Goal: Task Accomplishment & Management: Manage account settings

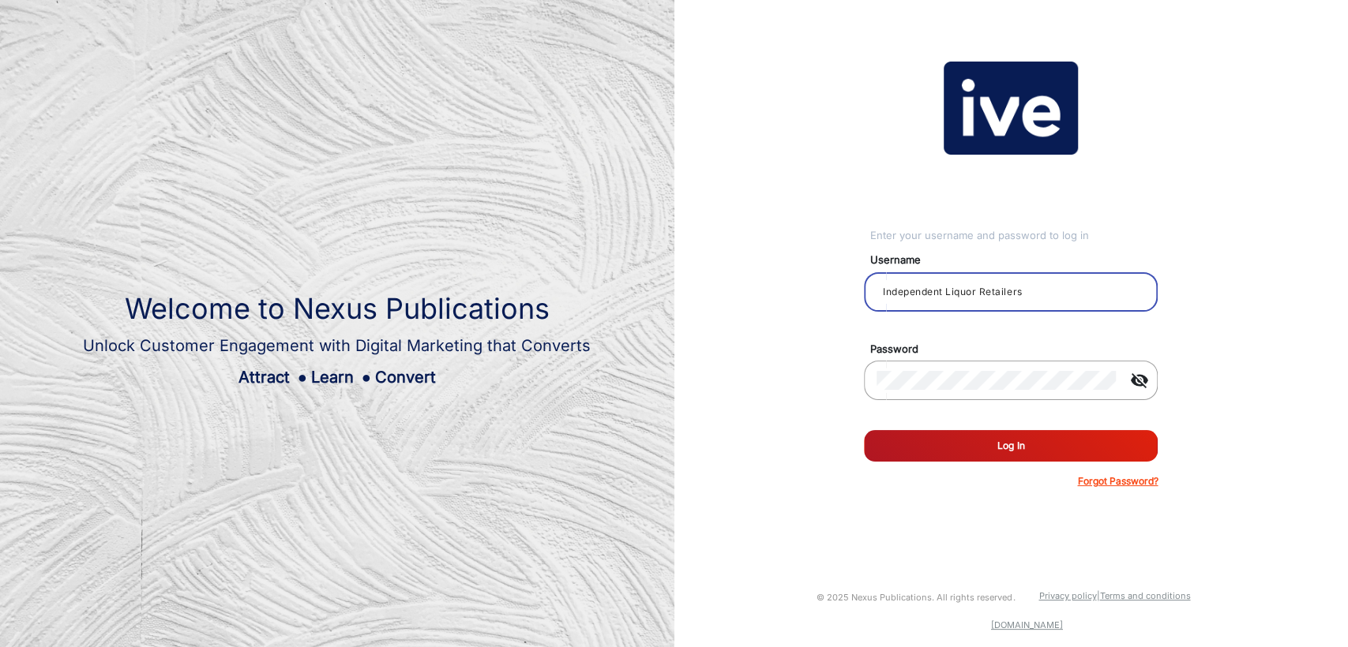
click at [1075, 295] on input "Independent Liquor Retailers" at bounding box center [1010, 292] width 268 height 19
type input "[PERSON_NAME]"
drag, startPoint x: 965, startPoint y: 392, endPoint x: 853, endPoint y: 372, distance: 113.8
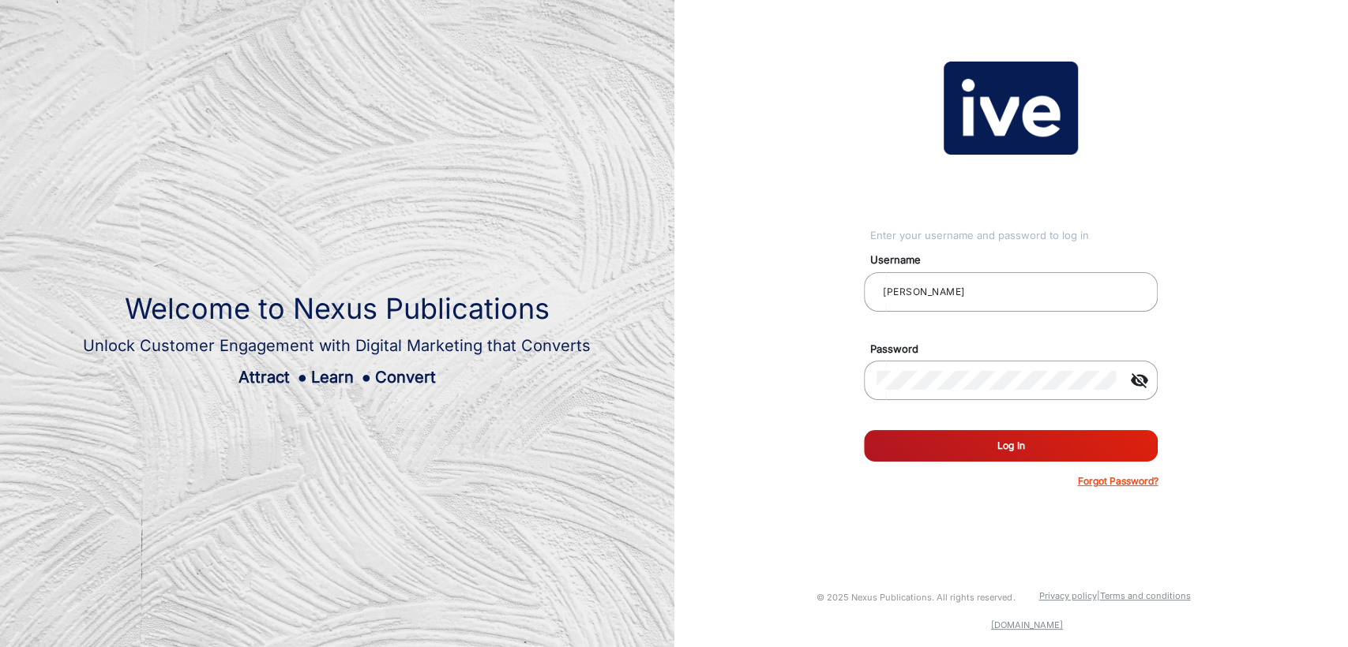
click at [853, 372] on mat-form-field "visibility_off" at bounding box center [1010, 389] width 317 height 57
click at [1126, 377] on mat-icon "visibility_off" at bounding box center [1138, 380] width 38 height 19
click at [1012, 444] on button "Log In" at bounding box center [1011, 446] width 294 height 32
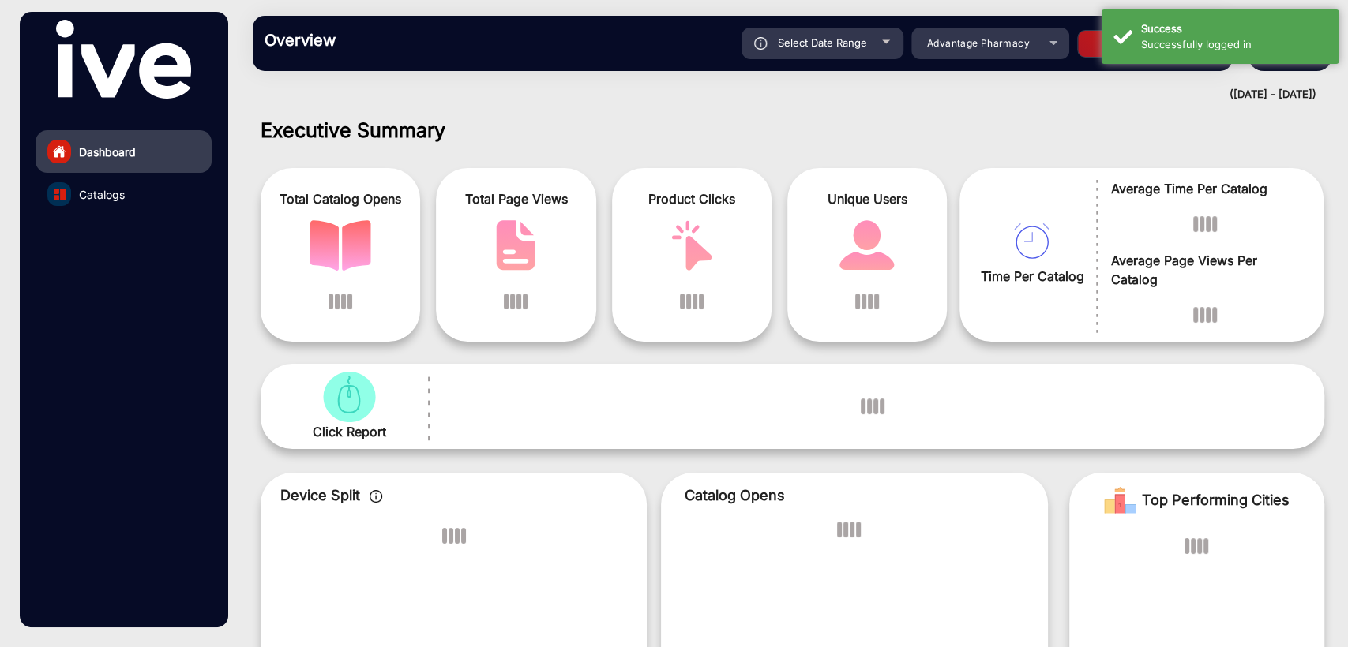
scroll to position [12, 0]
